Goal: Task Accomplishment & Management: Complete application form

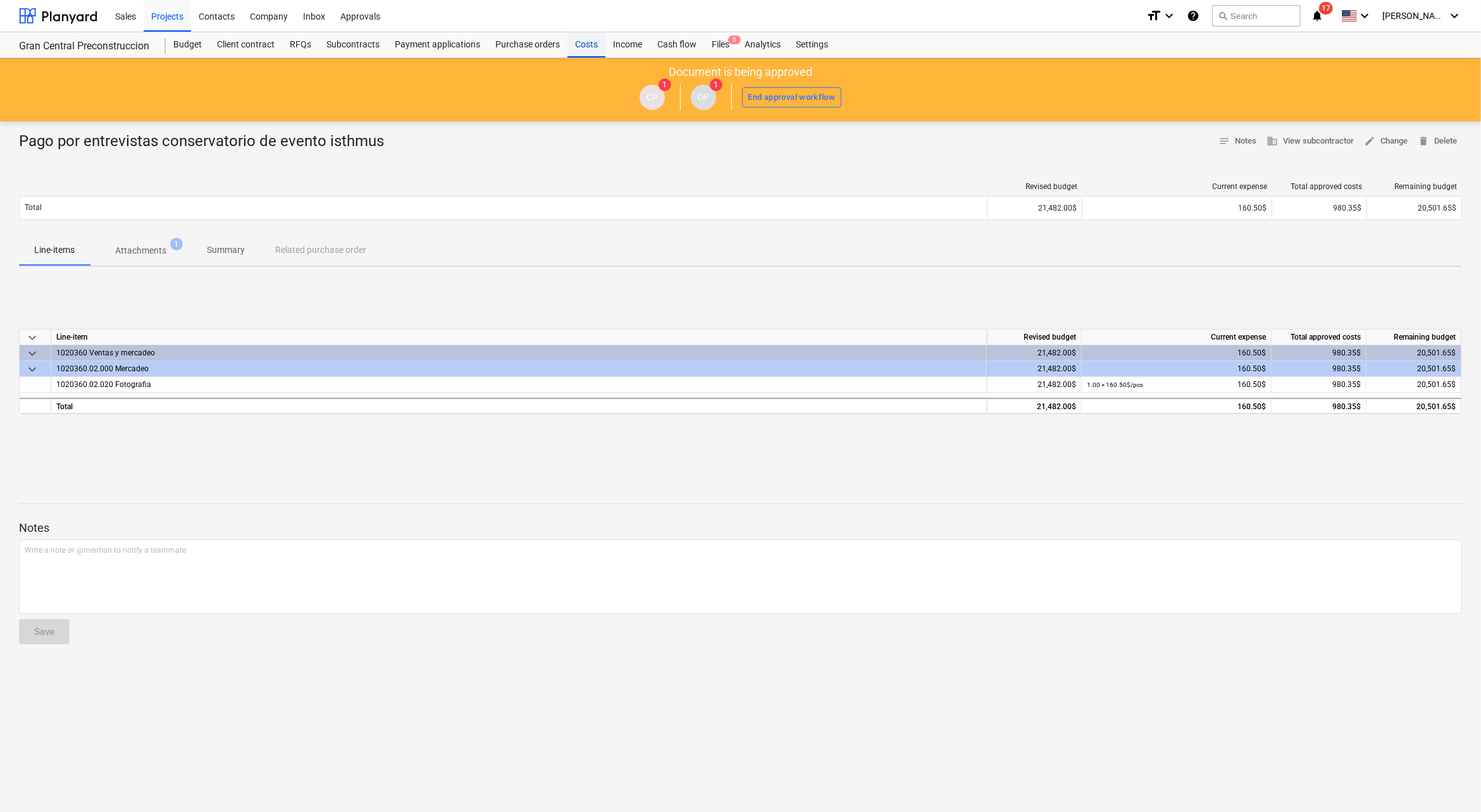
click at [583, 41] on div "Costs" at bounding box center [586, 45] width 38 height 25
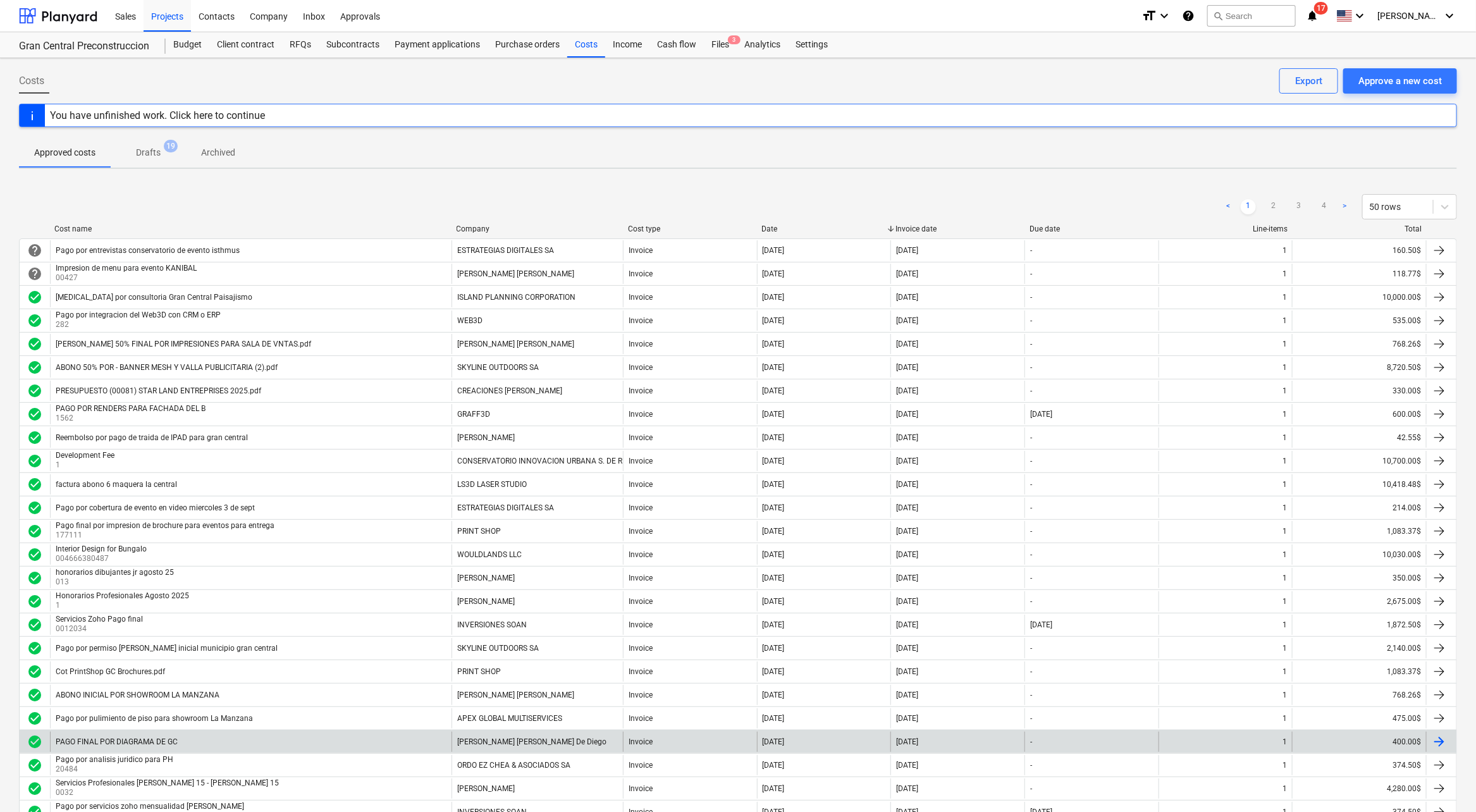
scroll to position [84, 0]
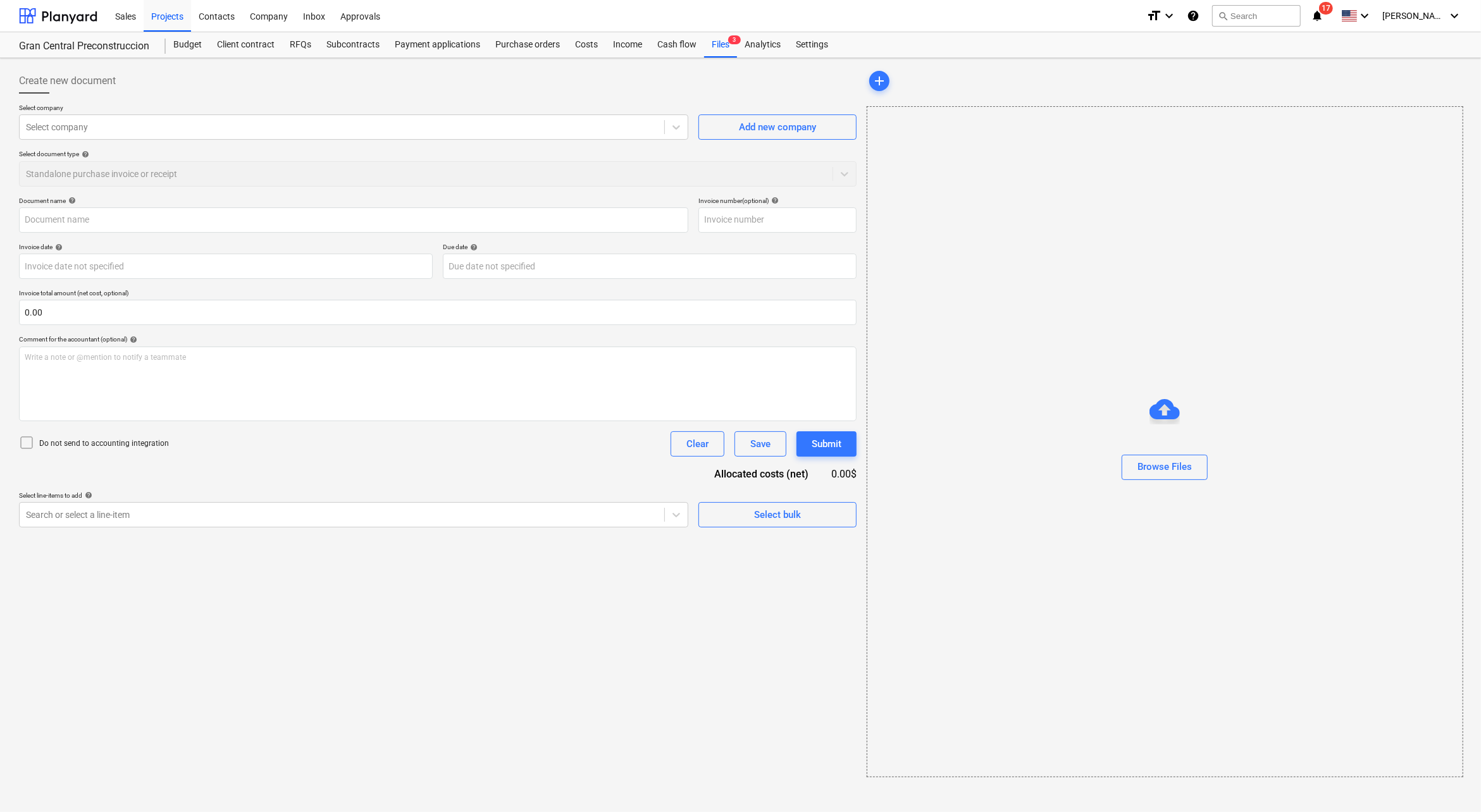
click at [126, 435] on div "Do not send to accounting integration" at bounding box center [94, 444] width 150 height 18
click at [390, 122] on div at bounding box center [342, 127] width 632 height 13
type input "Factura 11817 - adelanto evento Gran Central brokers (1) (1).pdf"
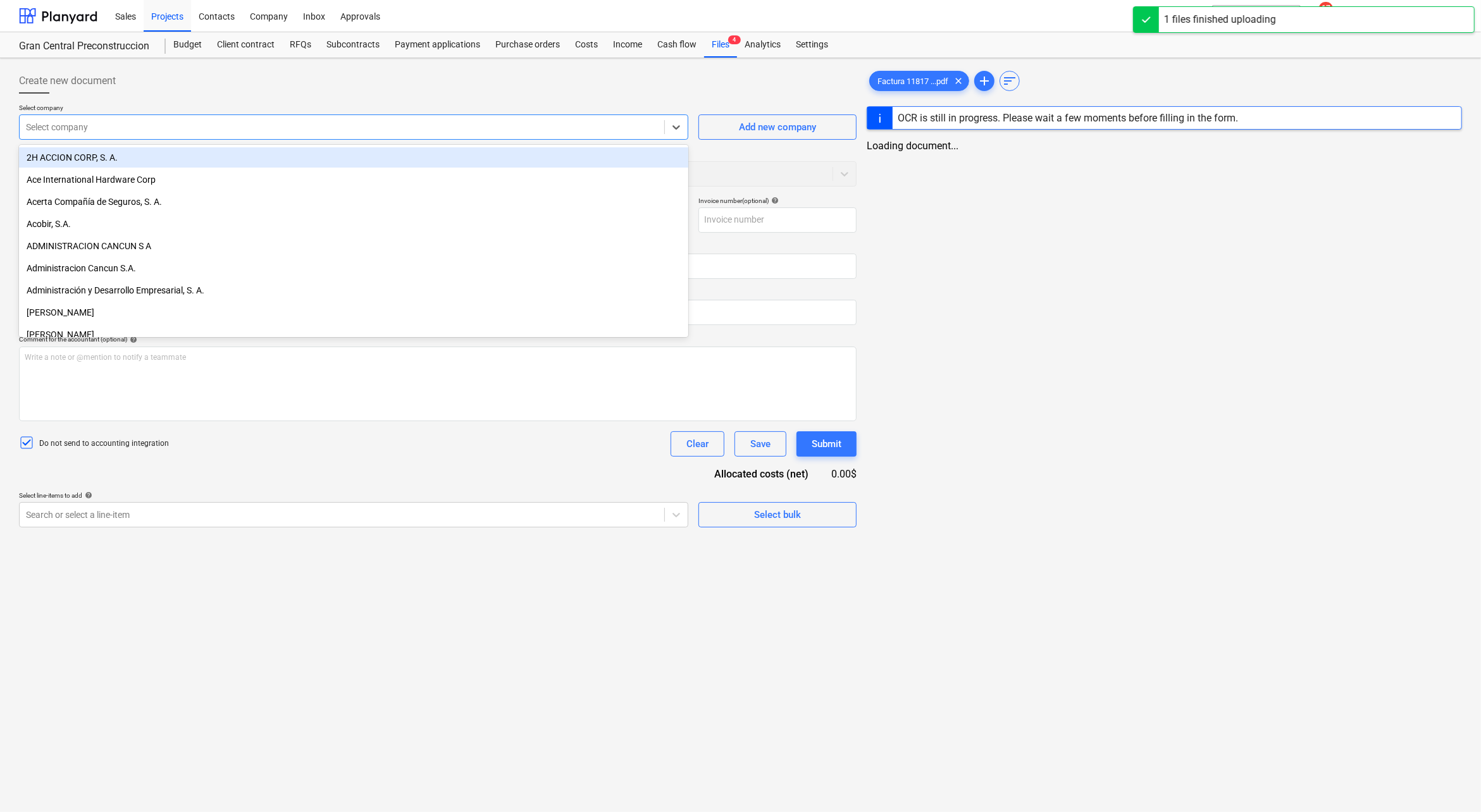
type input "e"
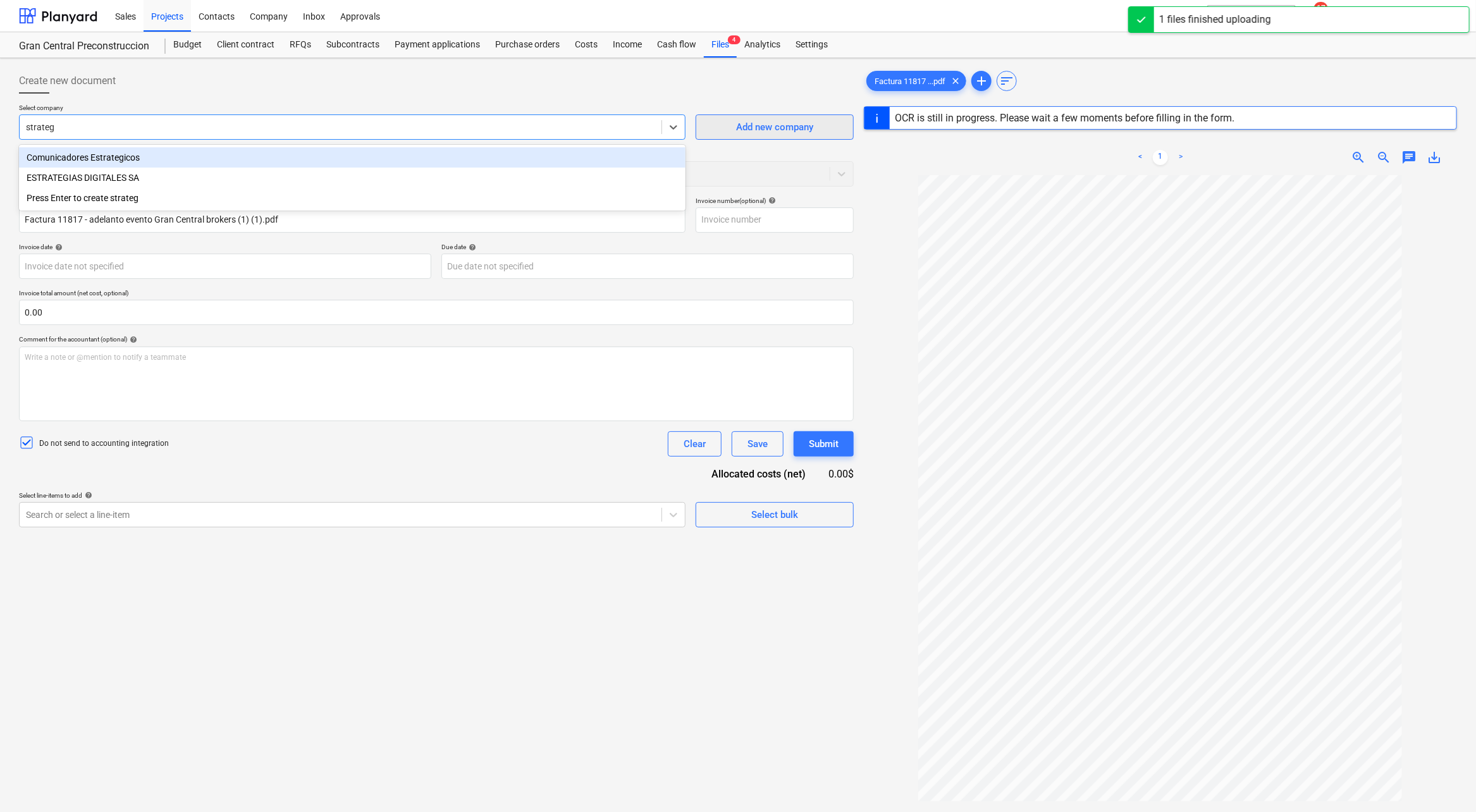
type input "strateg"
click at [757, 120] on div "Add new company" at bounding box center [775, 127] width 77 height 16
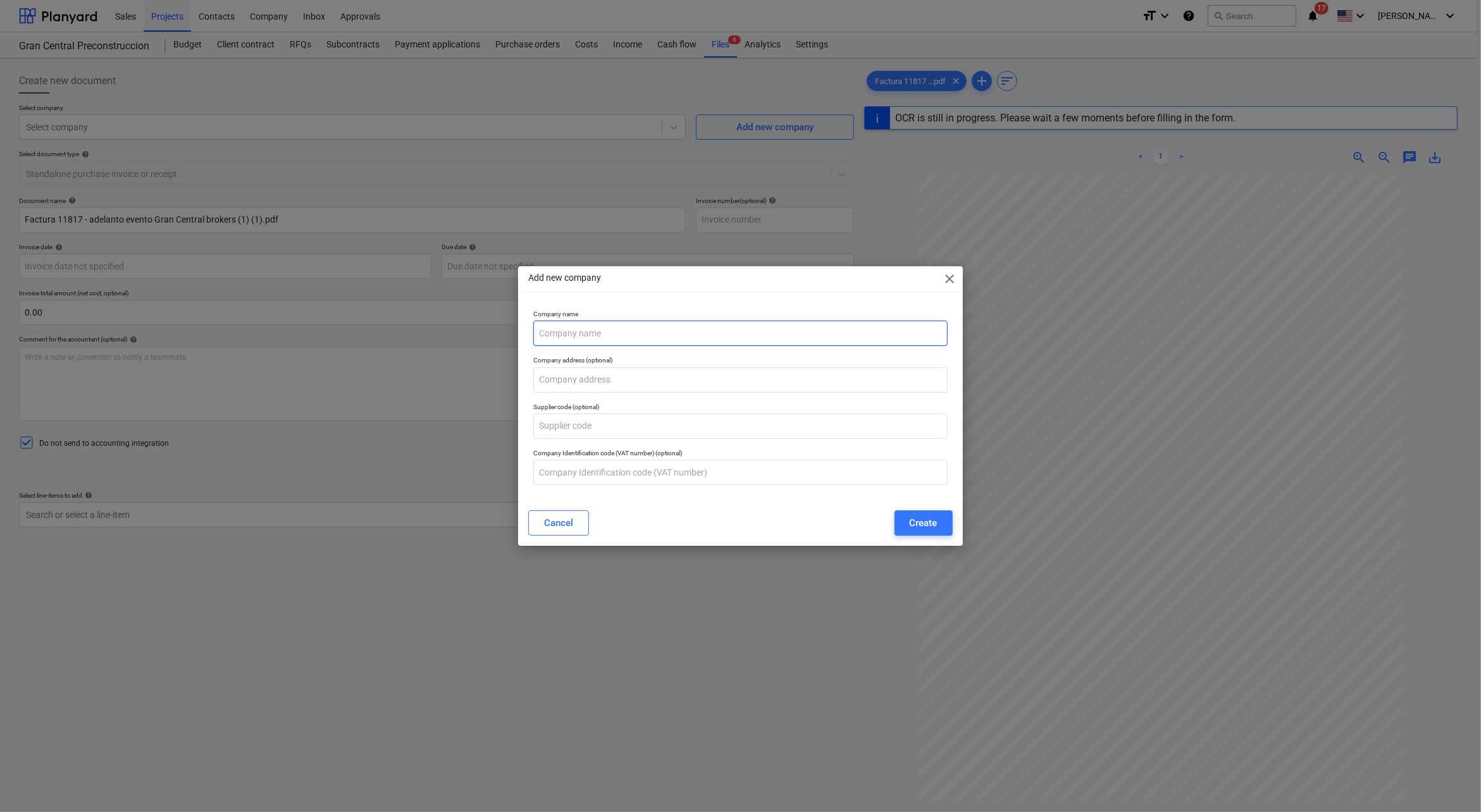
click at [594, 341] on input "text" at bounding box center [740, 333] width 414 height 25
type input "STRATEGP COMUNICATIONS INTERNATIONAL CORP"
click at [937, 528] on div "Create" at bounding box center [923, 522] width 28 height 16
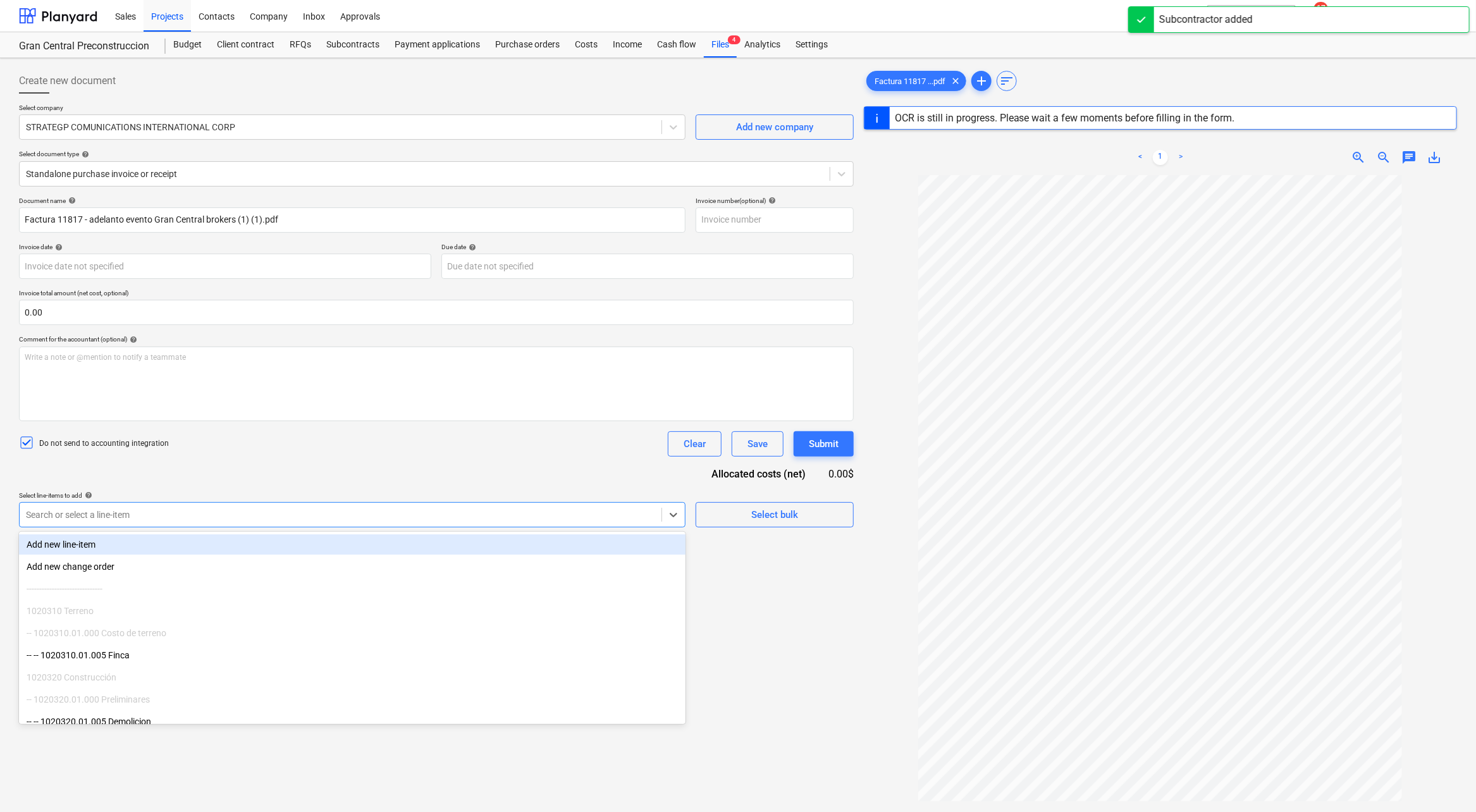
click at [209, 515] on div at bounding box center [340, 515] width 629 height 13
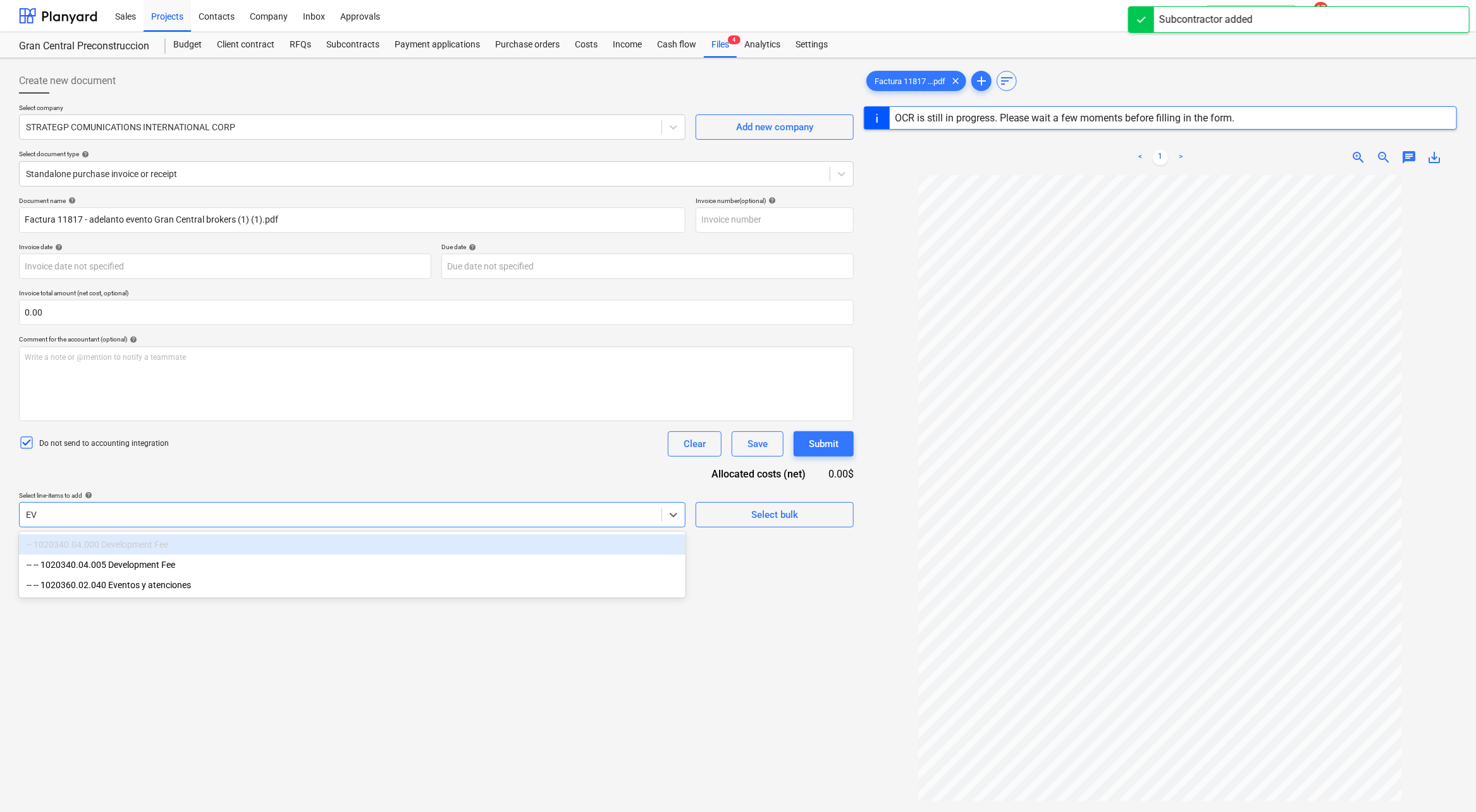
type input "EVE"
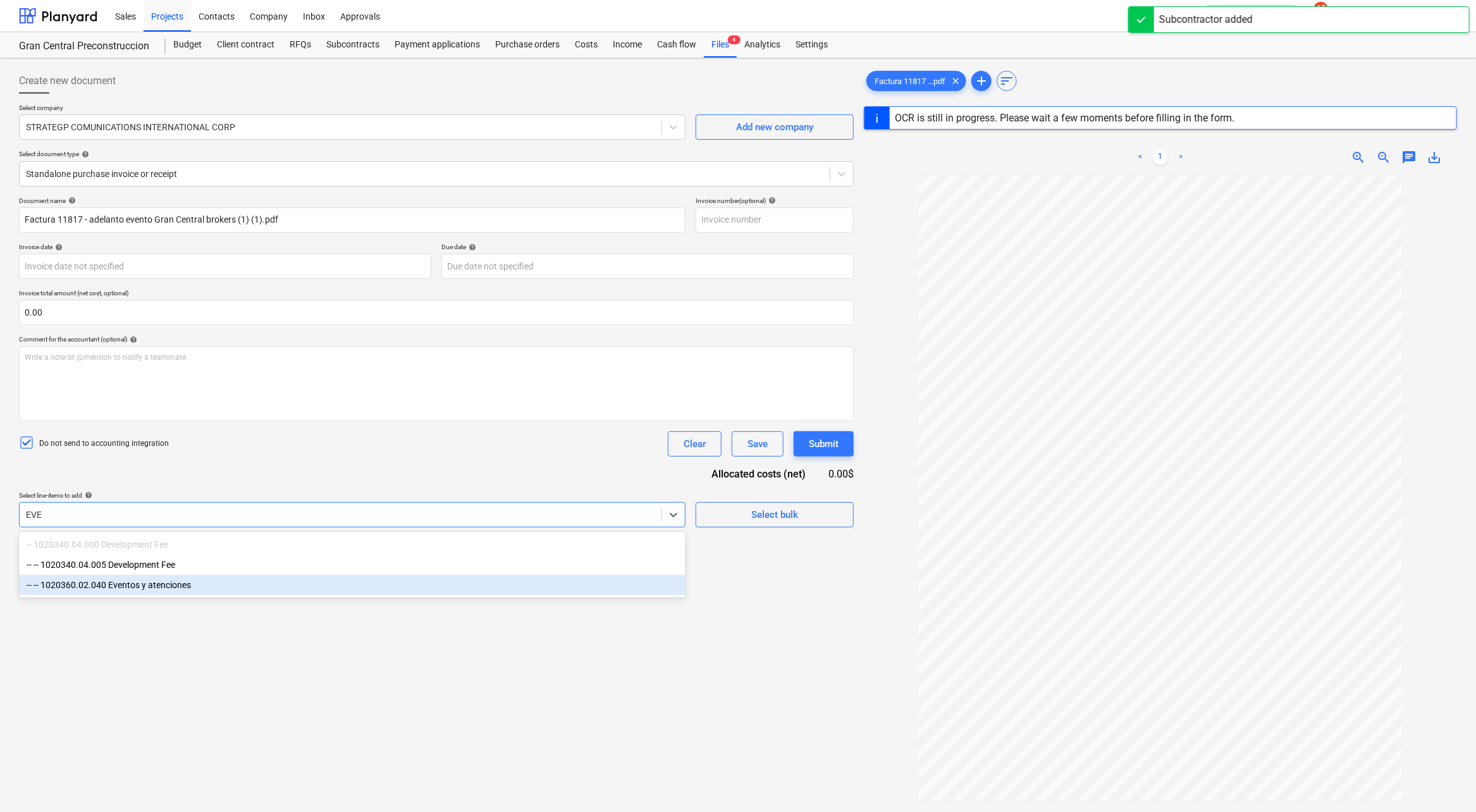
click at [190, 587] on div "-- -- 1020360.02.040 Eventos y atenciones" at bounding box center [352, 585] width 667 height 20
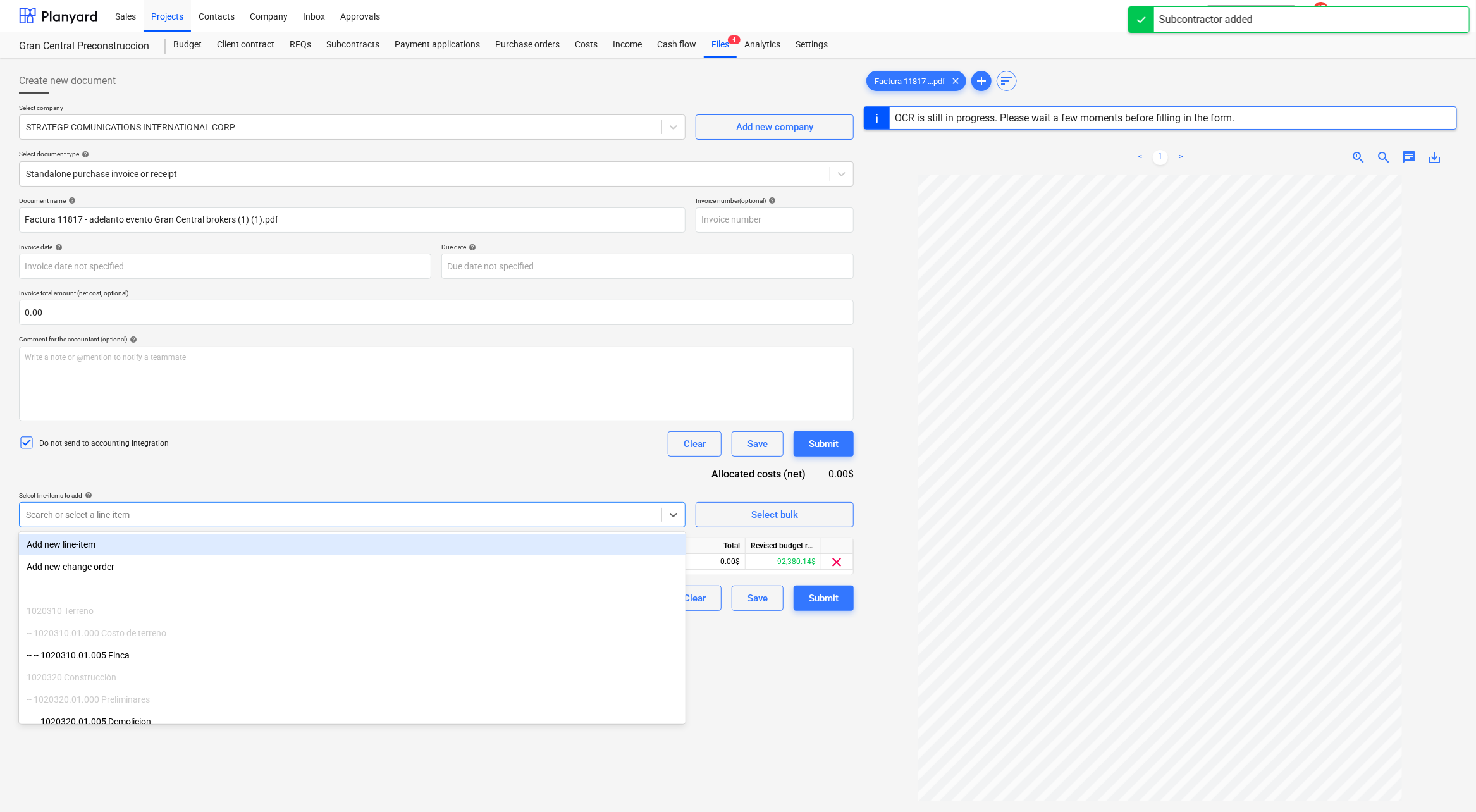
click at [821, 625] on div "Create new document Select company STRATEGP COMUNICATIONS INTERNATIONAL CORP Ad…" at bounding box center [436, 510] width 845 height 894
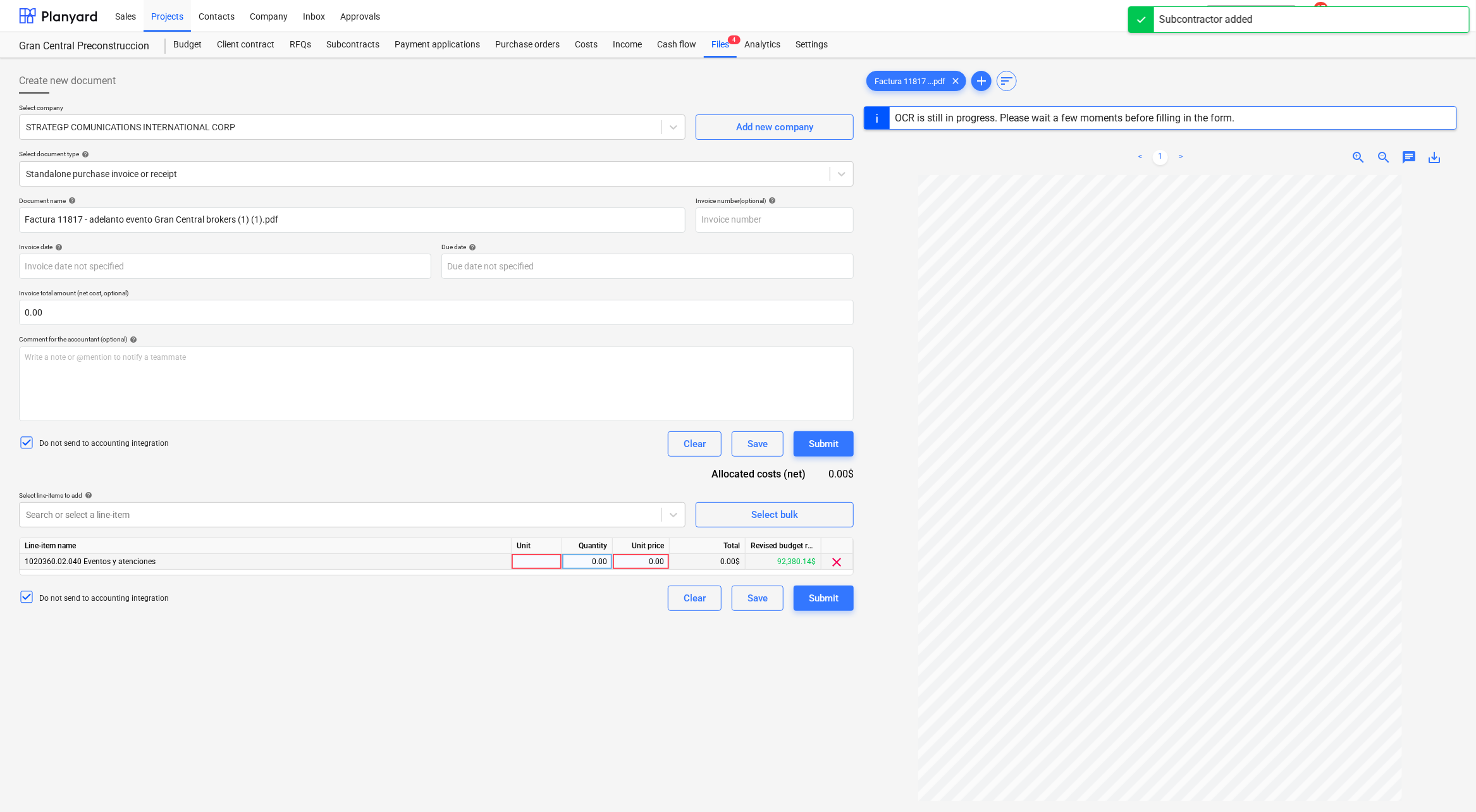
click at [666, 559] on div "0.00" at bounding box center [641, 562] width 57 height 16
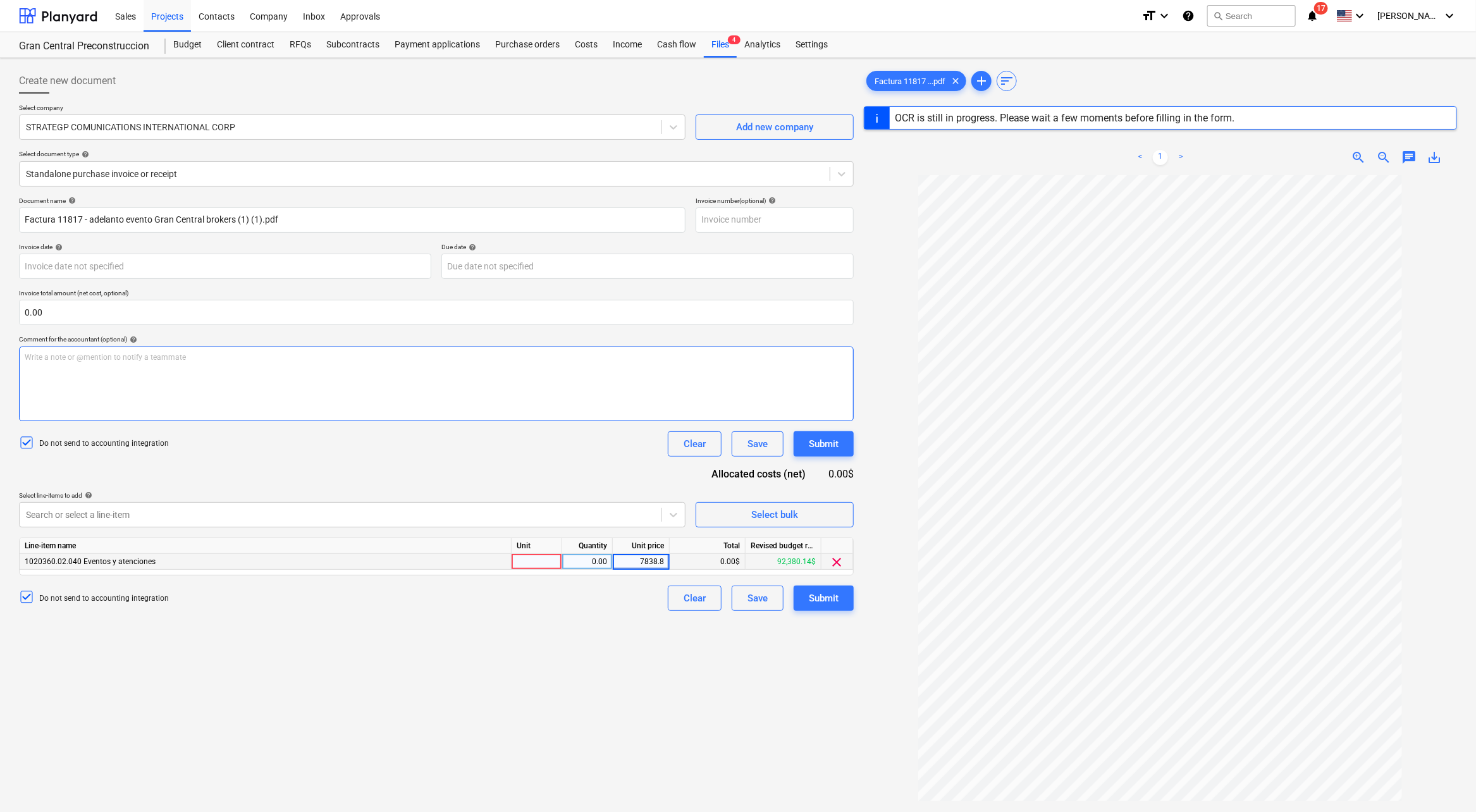
type input "7838.84"
click at [317, 632] on div "Create new document Select company STRATEGP COMUNICATIONS INTERNATIONAL CORP Ad…" at bounding box center [436, 510] width 845 height 894
click at [832, 605] on div "Submit" at bounding box center [823, 598] width 30 height 16
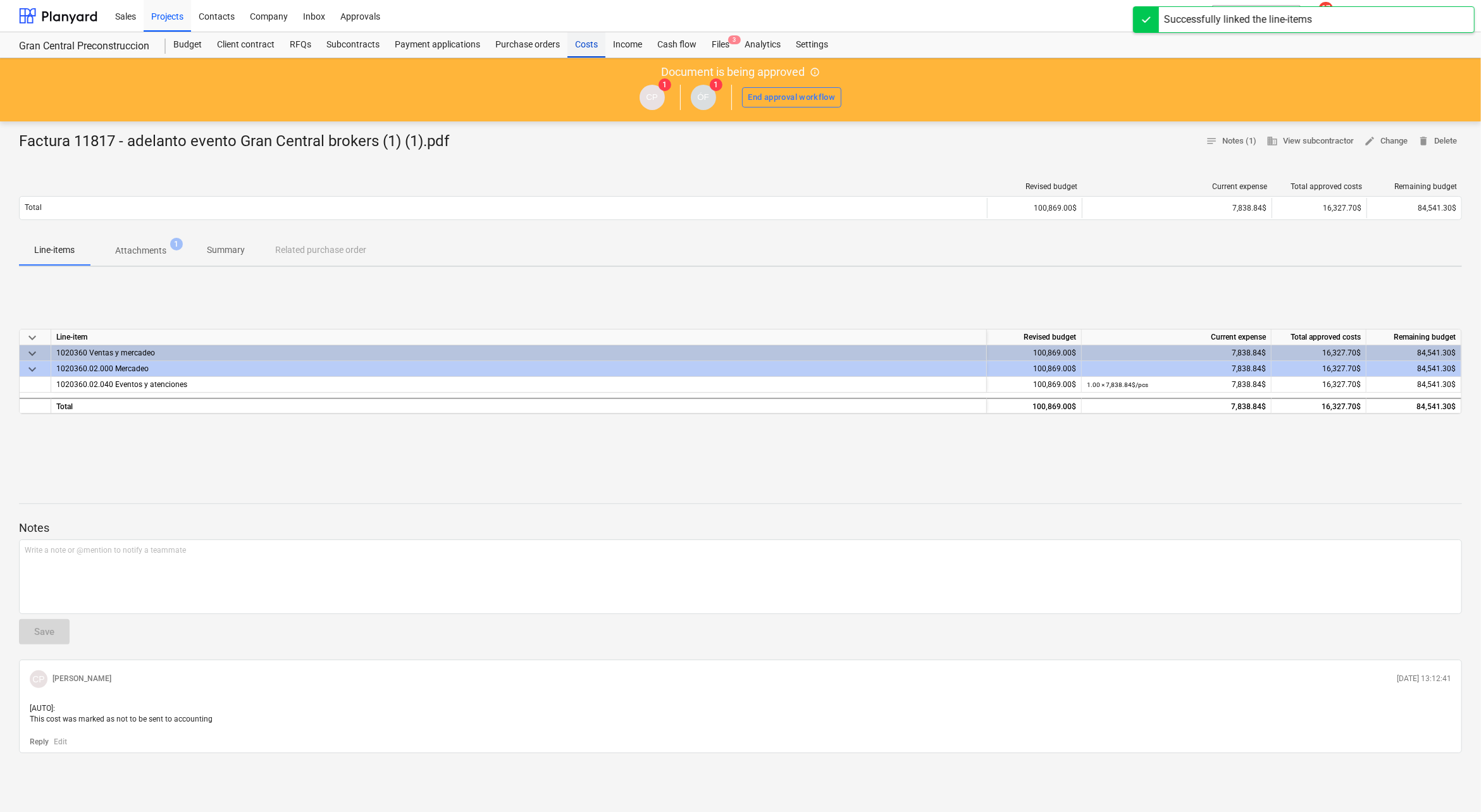
click at [583, 36] on div "Costs" at bounding box center [586, 45] width 38 height 25
